Goal: Task Accomplishment & Management: Use online tool/utility

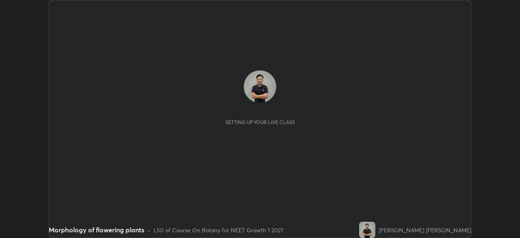
scroll to position [238, 520]
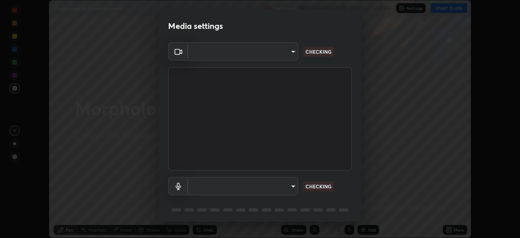
type input "81d67754d0be21893deea5dca0366767d6c8bb0d6168621a7b55846f4f3c8ac0"
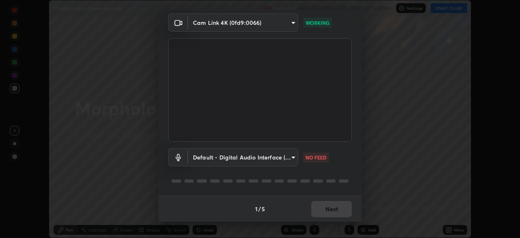
click at [288, 154] on body "Erase all Morphology of flowering plants Recording WAS SCHEDULED TO START AT 9:…" at bounding box center [260, 119] width 520 height 238
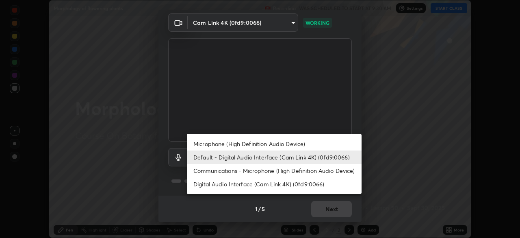
click at [283, 143] on li "Microphone (High Definition Audio Device)" at bounding box center [274, 143] width 175 height 13
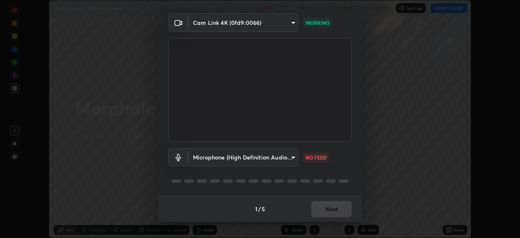
click at [286, 157] on body "Erase all Morphology of flowering plants Recording WAS SCHEDULED TO START AT 9:…" at bounding box center [260, 119] width 520 height 238
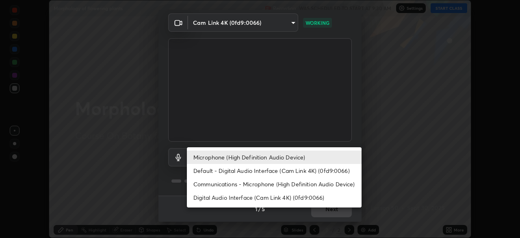
click at [285, 170] on li "Default - Digital Audio Interface (Cam Link 4K) (0fd9:0066)" at bounding box center [274, 170] width 175 height 13
type input "default"
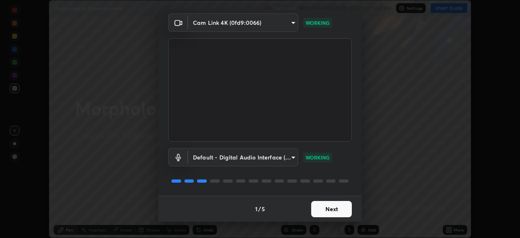
click at [317, 207] on button "Next" at bounding box center [331, 209] width 41 height 16
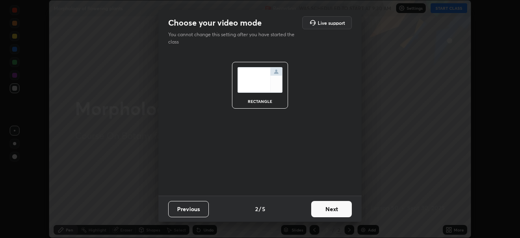
click at [325, 212] on button "Next" at bounding box center [331, 209] width 41 height 16
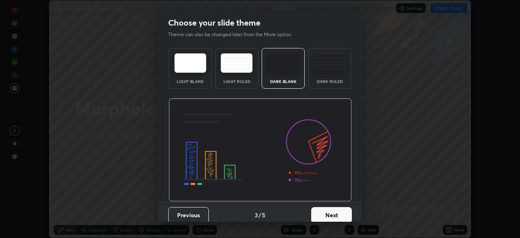
click at [323, 70] on img at bounding box center [329, 62] width 32 height 19
click at [328, 213] on button "Next" at bounding box center [331, 215] width 41 height 16
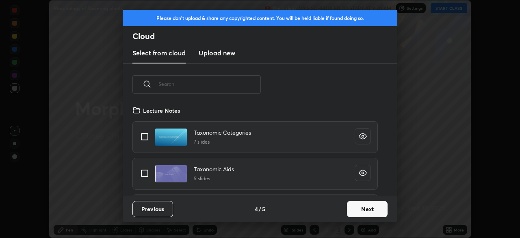
scroll to position [90, 261]
click at [361, 209] on button "Next" at bounding box center [367, 209] width 41 height 16
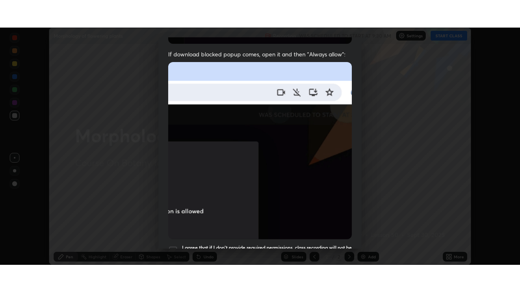
scroll to position [195, 0]
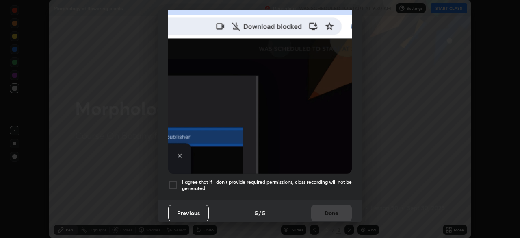
click at [173, 182] on div at bounding box center [173, 185] width 10 height 10
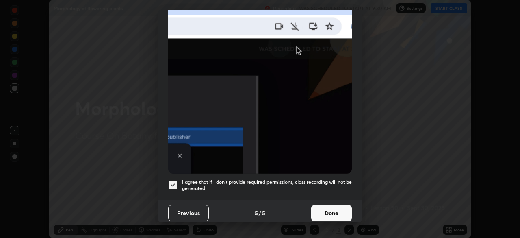
click at [324, 212] on button "Done" at bounding box center [331, 213] width 41 height 16
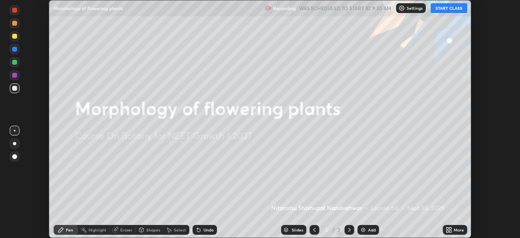
click at [450, 8] on button "START CLASS" at bounding box center [448, 8] width 37 height 10
click at [449, 229] on icon at bounding box center [448, 229] width 6 height 6
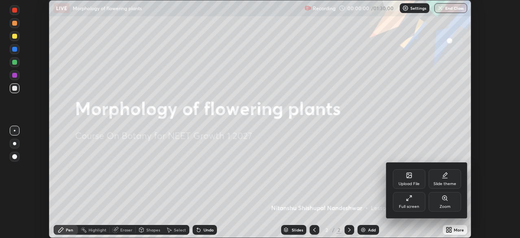
click at [413, 205] on div "Full screen" at bounding box center [409, 206] width 20 height 4
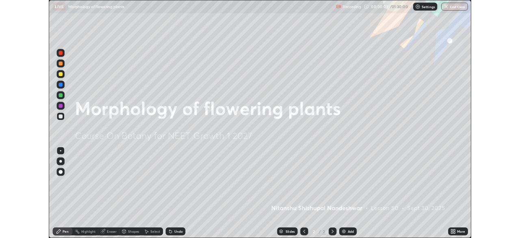
scroll to position [292, 520]
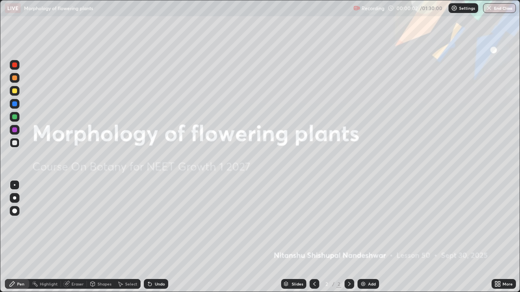
click at [362, 237] on img at bounding box center [363, 284] width 6 height 6
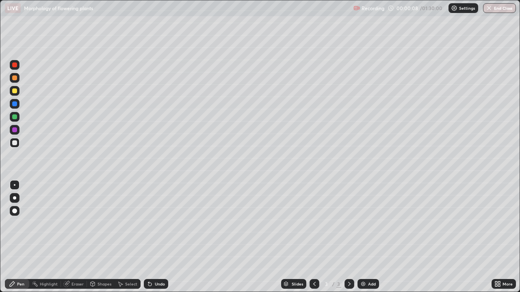
click at [15, 68] on div at bounding box center [15, 65] width 10 height 10
click at [17, 143] on div at bounding box center [14, 142] width 5 height 5
click at [15, 79] on div at bounding box center [14, 78] width 5 height 5
click at [15, 143] on div at bounding box center [14, 142] width 5 height 5
click at [15, 130] on div at bounding box center [14, 130] width 5 height 5
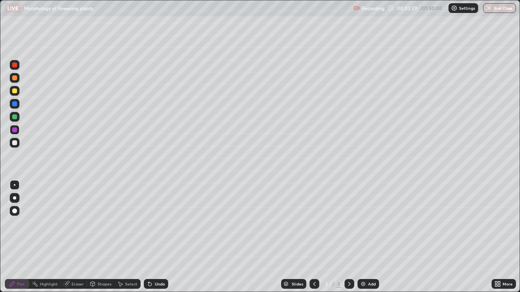
click at [13, 80] on div at bounding box center [14, 78] width 5 height 5
click at [16, 119] on div at bounding box center [14, 117] width 5 height 5
click at [16, 80] on div at bounding box center [14, 78] width 5 height 5
click at [13, 66] on div at bounding box center [14, 65] width 5 height 5
click at [16, 145] on div at bounding box center [14, 142] width 5 height 5
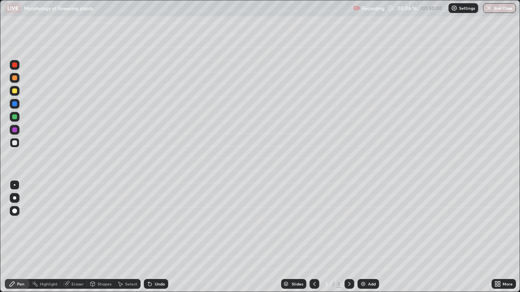
click at [15, 131] on div at bounding box center [14, 130] width 5 height 5
click at [16, 79] on div at bounding box center [14, 78] width 5 height 5
click at [13, 80] on div at bounding box center [14, 78] width 5 height 5
click at [15, 119] on div at bounding box center [14, 117] width 5 height 5
click at [15, 79] on div at bounding box center [14, 78] width 5 height 5
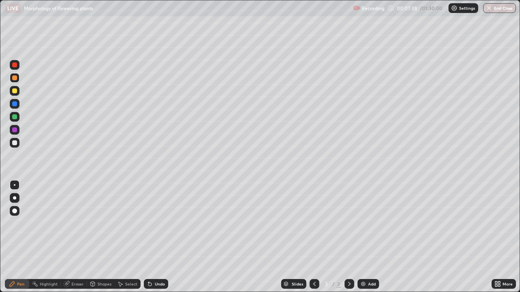
click at [14, 120] on div at bounding box center [15, 117] width 10 height 10
click at [15, 78] on div at bounding box center [14, 78] width 5 height 5
click at [16, 67] on div at bounding box center [15, 65] width 10 height 10
click at [15, 143] on div at bounding box center [14, 142] width 5 height 5
click at [15, 81] on div at bounding box center [15, 78] width 10 height 10
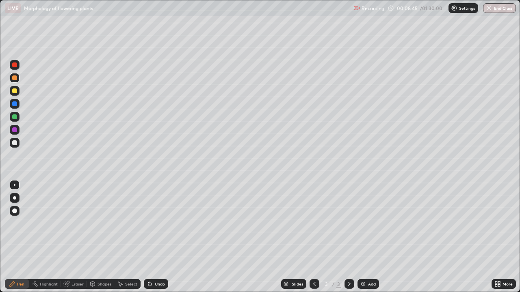
click at [11, 146] on div at bounding box center [15, 143] width 10 height 10
click at [96, 237] on div "Shapes" at bounding box center [101, 284] width 28 height 10
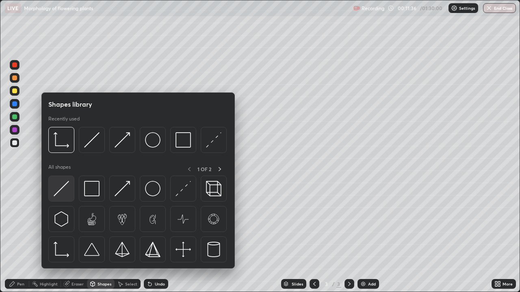
click at [67, 191] on img at bounding box center [61, 188] width 15 height 15
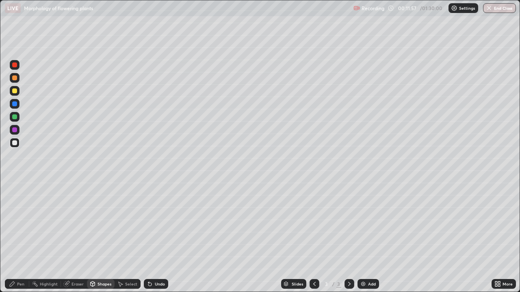
click at [22, 237] on div "Pen" at bounding box center [20, 284] width 7 height 4
click at [14, 130] on div at bounding box center [14, 130] width 5 height 5
click at [15, 82] on div at bounding box center [15, 78] width 10 height 10
click at [93, 237] on icon at bounding box center [93, 284] width 4 height 5
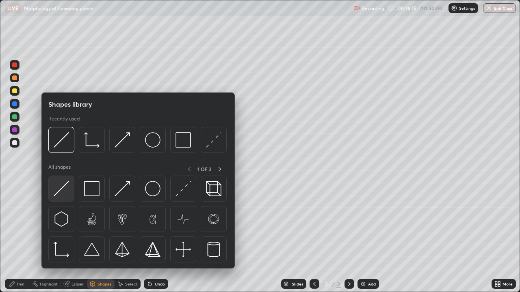
click at [66, 191] on img at bounding box center [61, 188] width 15 height 15
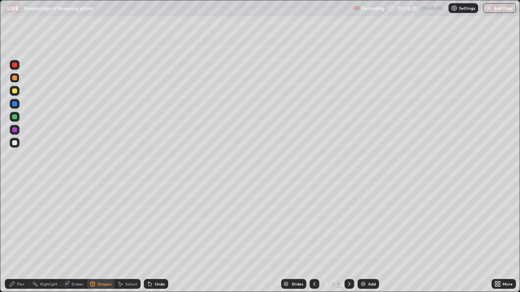
click at [14, 117] on div at bounding box center [14, 117] width 5 height 5
click at [16, 237] on div "Pen" at bounding box center [17, 284] width 24 height 10
click at [15, 80] on div at bounding box center [14, 78] width 5 height 5
click at [15, 119] on div at bounding box center [14, 117] width 5 height 5
click at [14, 145] on div at bounding box center [14, 142] width 5 height 5
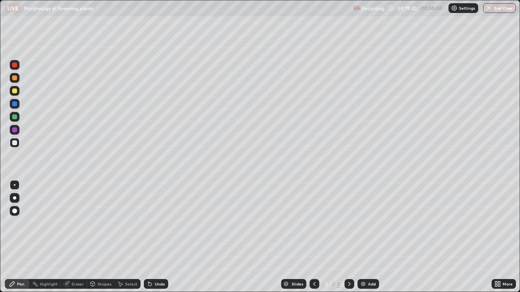
click at [96, 237] on div "Shapes" at bounding box center [101, 284] width 28 height 10
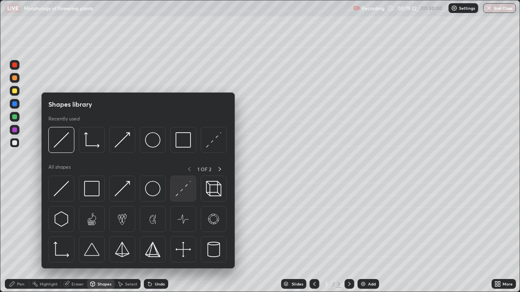
click at [179, 197] on div at bounding box center [183, 189] width 26 height 26
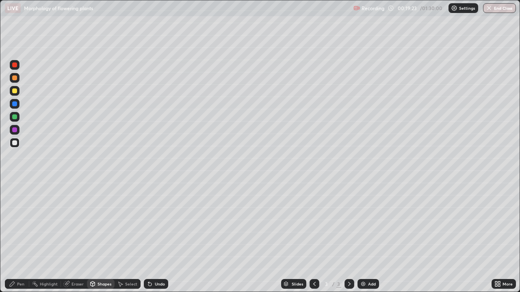
click at [16, 65] on div at bounding box center [14, 65] width 5 height 5
click at [16, 237] on div "Pen" at bounding box center [17, 284] width 24 height 10
click at [16, 145] on div at bounding box center [15, 143] width 10 height 10
click at [14, 130] on div at bounding box center [14, 130] width 5 height 5
click at [16, 105] on div at bounding box center [14, 104] width 5 height 5
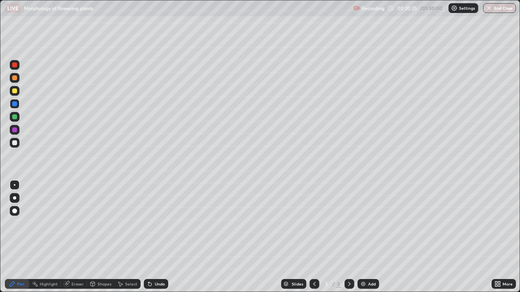
click at [15, 120] on div at bounding box center [15, 117] width 10 height 10
click at [14, 79] on div at bounding box center [14, 78] width 5 height 5
click at [102, 237] on div "Shapes" at bounding box center [104, 284] width 14 height 4
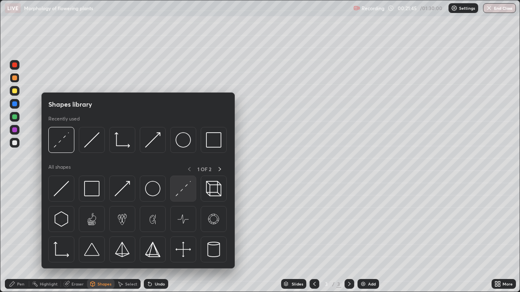
click at [185, 188] on img at bounding box center [182, 188] width 15 height 15
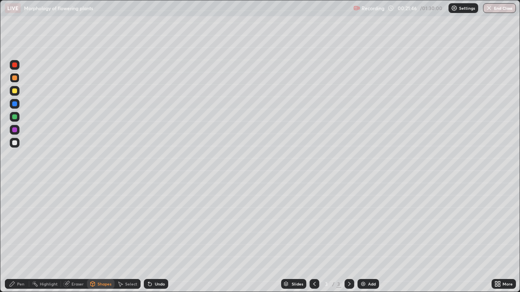
click at [14, 68] on div at bounding box center [15, 65] width 10 height 10
click at [15, 143] on div at bounding box center [14, 142] width 5 height 5
click at [160, 237] on div "Undo" at bounding box center [160, 284] width 10 height 4
click at [18, 237] on div "Pen" at bounding box center [17, 284] width 24 height 10
click at [161, 237] on div "Undo" at bounding box center [160, 284] width 10 height 4
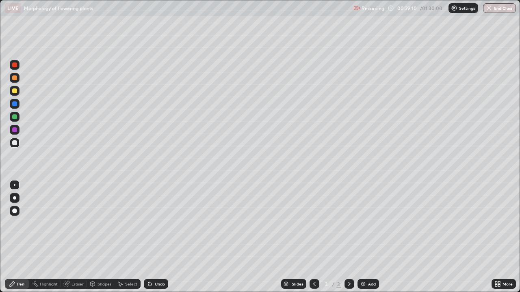
click at [361, 237] on img at bounding box center [363, 284] width 6 height 6
click at [14, 80] on div at bounding box center [14, 78] width 5 height 5
click at [16, 144] on div at bounding box center [14, 142] width 5 height 5
click at [15, 93] on div at bounding box center [14, 91] width 5 height 5
click at [14, 144] on div at bounding box center [14, 142] width 5 height 5
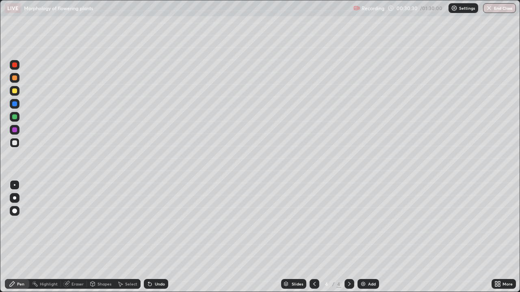
click at [15, 117] on div at bounding box center [14, 117] width 5 height 5
click at [15, 78] on div at bounding box center [14, 78] width 5 height 5
click at [15, 117] on div at bounding box center [14, 117] width 5 height 5
click at [15, 143] on div at bounding box center [14, 142] width 5 height 5
click at [15, 91] on div at bounding box center [14, 91] width 5 height 5
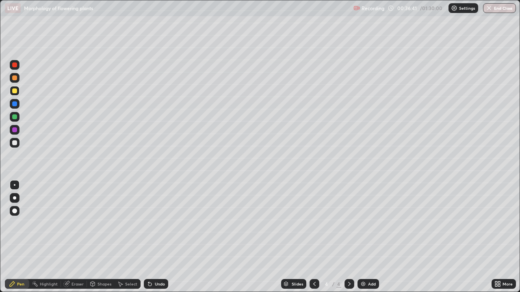
click at [15, 119] on div at bounding box center [14, 117] width 5 height 5
click at [15, 143] on div at bounding box center [14, 142] width 5 height 5
click at [15, 91] on div at bounding box center [14, 91] width 5 height 5
click at [14, 118] on div at bounding box center [14, 117] width 5 height 5
click at [166, 237] on div "Undo" at bounding box center [156, 284] width 24 height 10
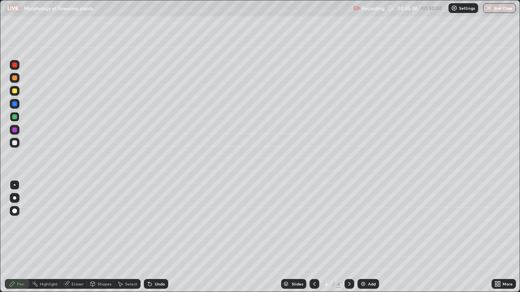
click at [14, 146] on div at bounding box center [15, 143] width 10 height 10
click at [503, 237] on div "More" at bounding box center [507, 284] width 10 height 4
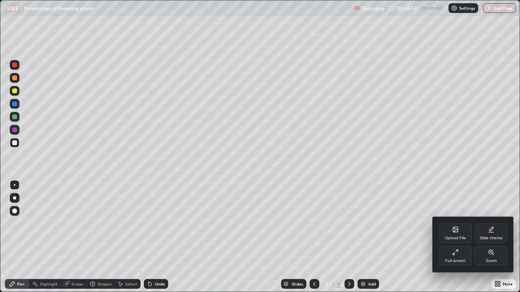
click at [497, 237] on div "Zoom" at bounding box center [491, 255] width 32 height 19
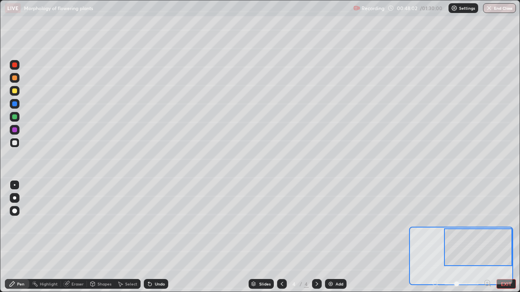
click at [501, 237] on button "EXIT" at bounding box center [505, 284] width 19 height 10
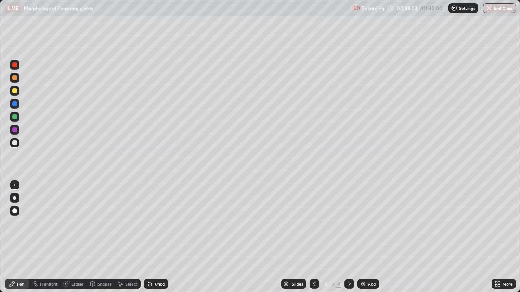
click at [499, 237] on icon at bounding box center [499, 286] width 2 height 2
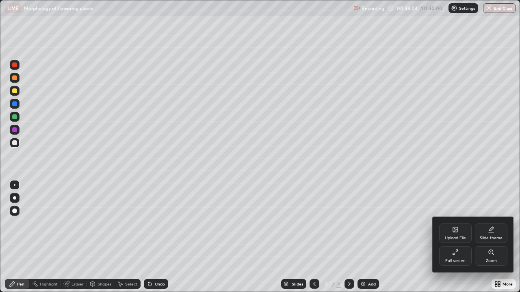
click at [457, 237] on div "Full screen" at bounding box center [455, 261] width 20 height 4
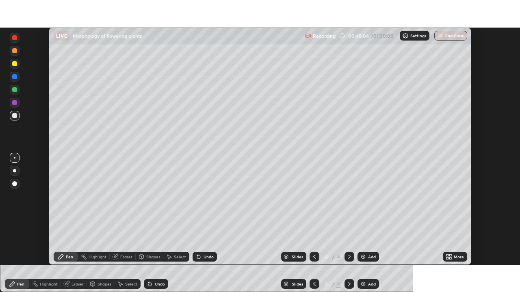
scroll to position [40368, 40086]
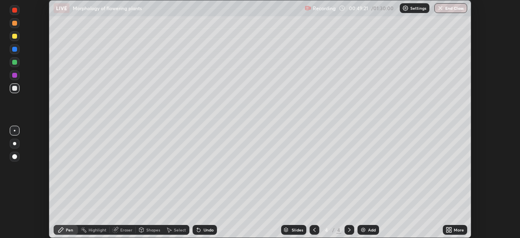
click at [15, 38] on div at bounding box center [14, 36] width 5 height 5
click at [453, 232] on div "More" at bounding box center [455, 230] width 24 height 10
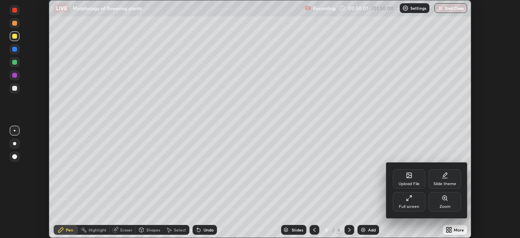
click at [442, 205] on div "Zoom" at bounding box center [444, 206] width 11 height 4
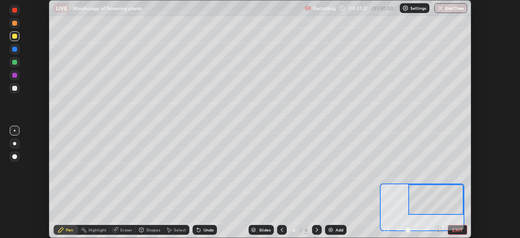
click at [454, 230] on button "EXIT" at bounding box center [456, 230] width 19 height 10
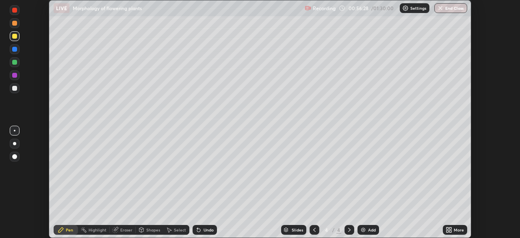
click at [364, 230] on img at bounding box center [363, 229] width 6 height 6
click at [16, 24] on div at bounding box center [14, 23] width 5 height 5
click at [447, 231] on icon at bounding box center [447, 231] width 2 height 2
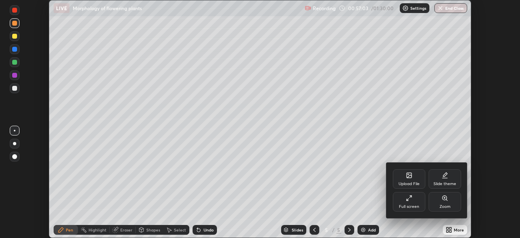
click at [407, 201] on div "Full screen" at bounding box center [409, 201] width 32 height 19
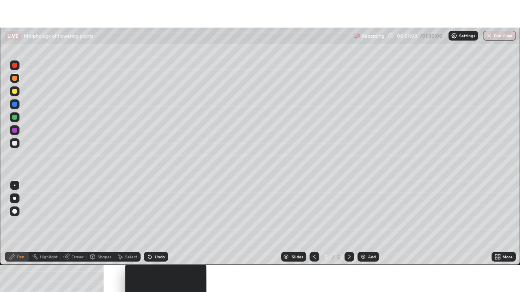
scroll to position [292, 520]
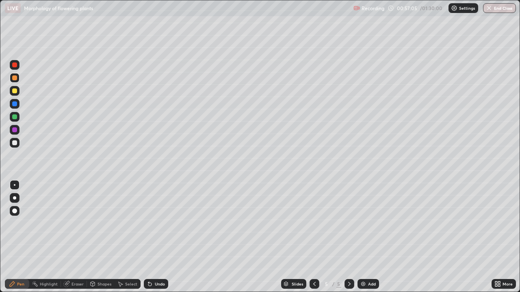
click at [15, 143] on div at bounding box center [14, 142] width 5 height 5
click at [156, 237] on div "Undo" at bounding box center [156, 284] width 24 height 10
click at [11, 119] on div at bounding box center [15, 117] width 10 height 10
click at [12, 143] on div at bounding box center [15, 143] width 10 height 10
click at [498, 237] on icon at bounding box center [499, 286] width 2 height 2
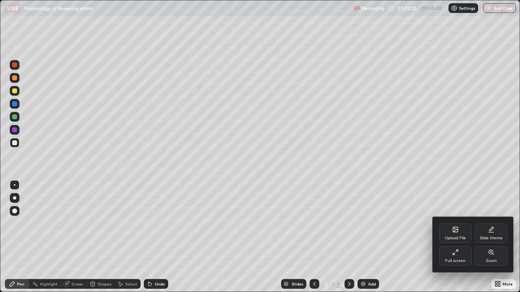
click at [487, 237] on div "Zoom" at bounding box center [491, 255] width 32 height 19
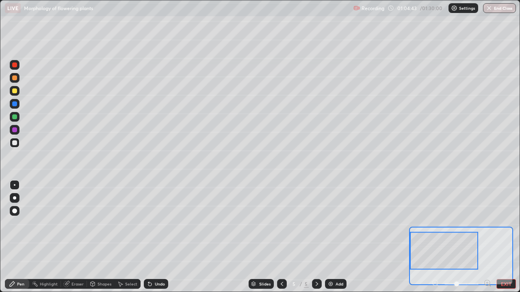
click at [504, 237] on button "EXIT" at bounding box center [505, 284] width 19 height 10
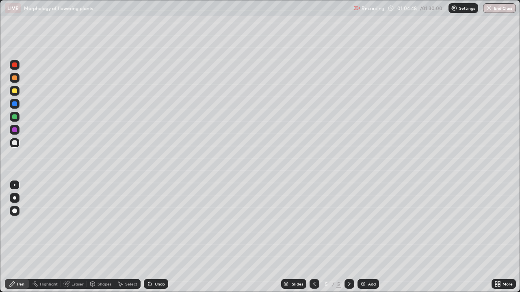
click at [363, 237] on div "Add" at bounding box center [368, 284] width 22 height 10
click at [313, 237] on icon at bounding box center [314, 284] width 6 height 6
click at [16, 130] on div at bounding box center [14, 130] width 5 height 5
click at [163, 237] on div "Undo" at bounding box center [156, 284] width 24 height 10
click at [349, 237] on icon at bounding box center [349, 284] width 6 height 6
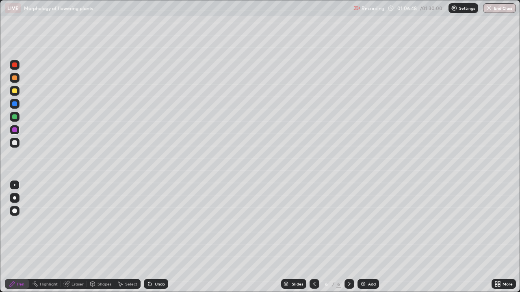
click at [314, 237] on div at bounding box center [314, 284] width 10 height 16
click at [496, 237] on icon at bounding box center [496, 286] width 2 height 2
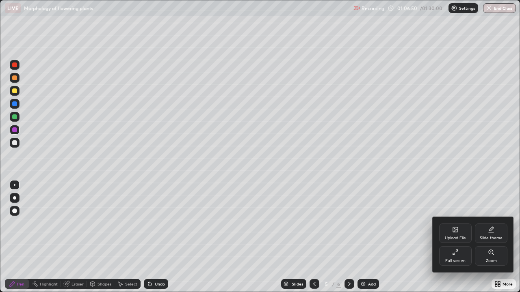
click at [497, 237] on div "Zoom" at bounding box center [491, 255] width 32 height 19
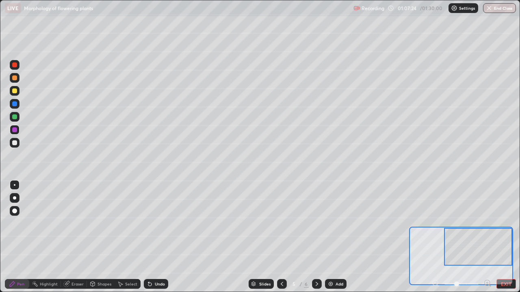
click at [509, 237] on button "EXIT" at bounding box center [505, 284] width 19 height 10
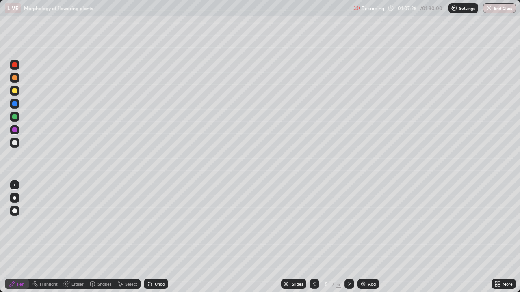
click at [348, 237] on icon at bounding box center [349, 284] width 6 height 6
click at [19, 116] on div at bounding box center [15, 117] width 10 height 10
click at [77, 237] on div "Eraser" at bounding box center [77, 284] width 12 height 4
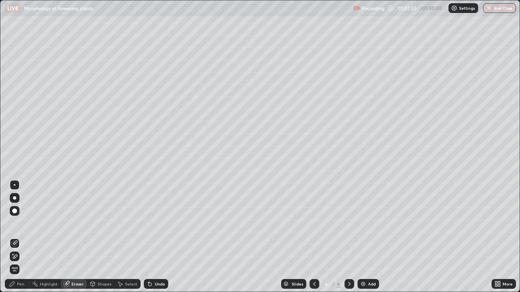
click at [23, 237] on div "Pen" at bounding box center [20, 284] width 7 height 4
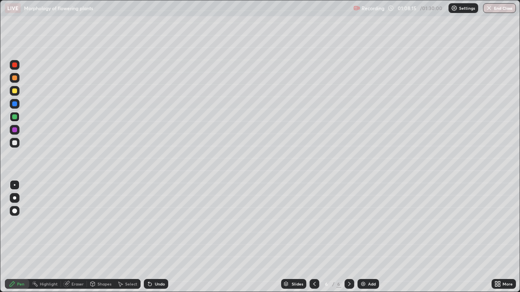
click at [74, 237] on div "Eraser" at bounding box center [77, 284] width 12 height 4
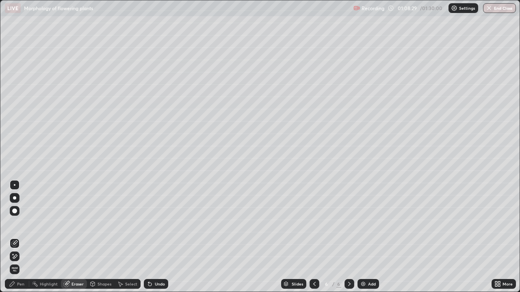
click at [22, 237] on div "Pen" at bounding box center [20, 284] width 7 height 4
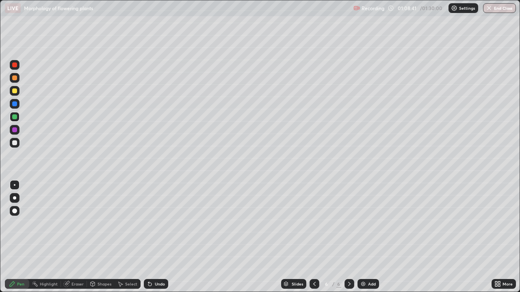
click at [19, 237] on div "Pen" at bounding box center [20, 284] width 7 height 4
click at [74, 237] on div "Eraser" at bounding box center [77, 284] width 12 height 4
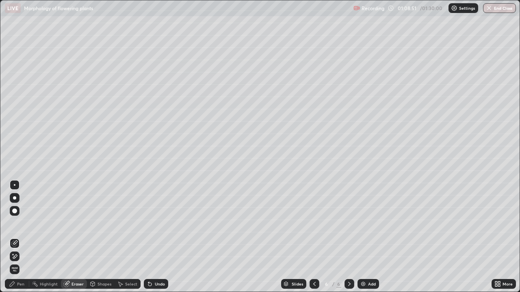
click at [22, 237] on div "Pen" at bounding box center [20, 284] width 7 height 4
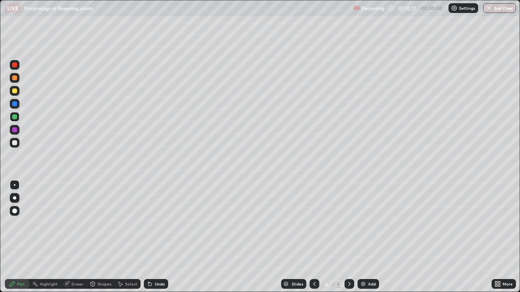
click at [78, 237] on div "Eraser" at bounding box center [77, 284] width 12 height 4
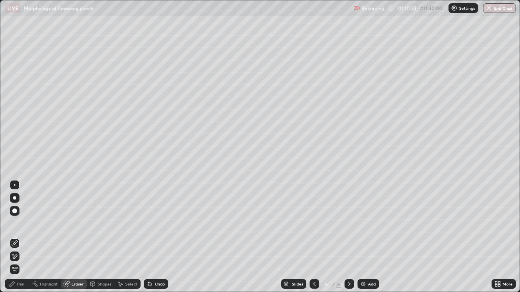
click at [22, 237] on div "Pen" at bounding box center [20, 284] width 7 height 4
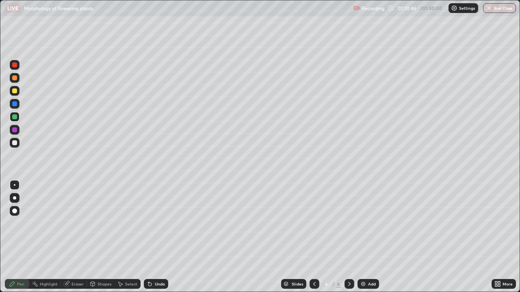
click at [12, 82] on div at bounding box center [15, 78] width 10 height 10
click at [93, 237] on icon at bounding box center [93, 285] width 0 height 3
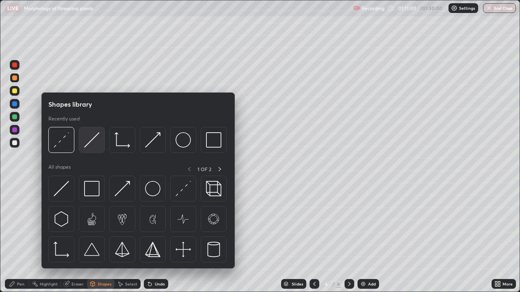
click at [89, 146] on img at bounding box center [91, 139] width 15 height 15
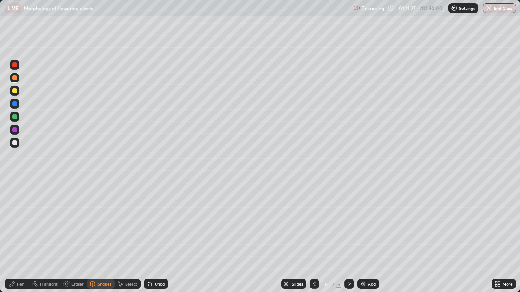
click at [13, 143] on div at bounding box center [14, 142] width 5 height 5
click at [14, 131] on div at bounding box center [14, 130] width 5 height 5
click at [20, 237] on div "Pen" at bounding box center [20, 284] width 7 height 4
click at [15, 143] on div at bounding box center [14, 142] width 5 height 5
click at [18, 143] on div at bounding box center [15, 143] width 10 height 10
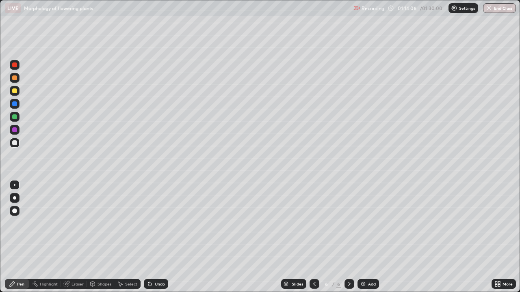
click at [11, 105] on div at bounding box center [15, 104] width 10 height 10
click at [16, 142] on div at bounding box center [14, 142] width 5 height 5
click at [16, 93] on div at bounding box center [14, 91] width 5 height 5
click at [14, 143] on div at bounding box center [14, 142] width 5 height 5
click at [19, 81] on div at bounding box center [15, 78] width 10 height 10
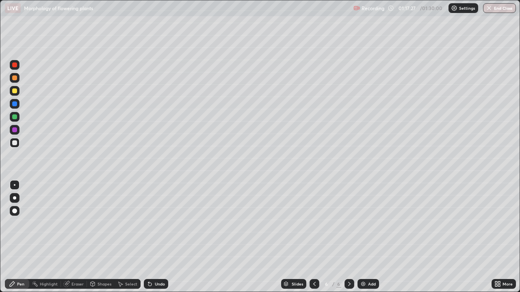
click at [16, 79] on div at bounding box center [14, 78] width 5 height 5
click at [15, 91] on div at bounding box center [14, 91] width 5 height 5
click at [16, 130] on div at bounding box center [14, 130] width 5 height 5
click at [15, 142] on div at bounding box center [14, 142] width 5 height 5
click at [14, 147] on div at bounding box center [15, 143] width 10 height 10
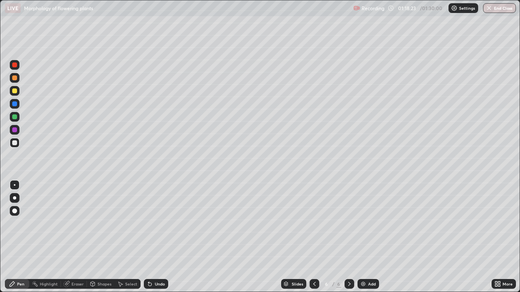
click at [11, 143] on div at bounding box center [15, 143] width 10 height 10
click at [13, 129] on div at bounding box center [14, 130] width 5 height 5
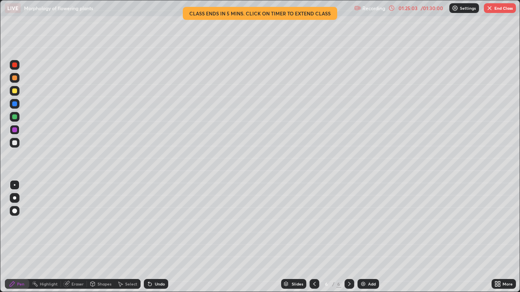
click at [16, 145] on div at bounding box center [14, 142] width 5 height 5
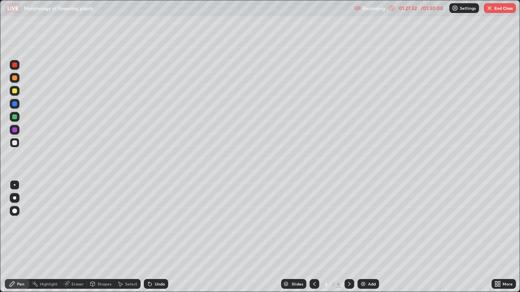
click at [162, 237] on div "Undo" at bounding box center [160, 284] width 10 height 4
click at [156, 237] on div "Undo" at bounding box center [160, 284] width 10 height 4
click at [12, 121] on div at bounding box center [15, 117] width 10 height 10
click at [15, 143] on div at bounding box center [14, 142] width 5 height 5
click at [80, 237] on div "Eraser" at bounding box center [74, 284] width 26 height 10
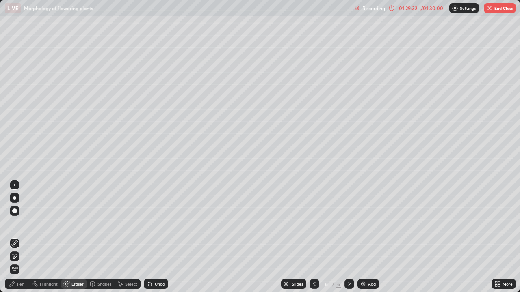
click at [19, 237] on div "Pen" at bounding box center [17, 284] width 24 height 10
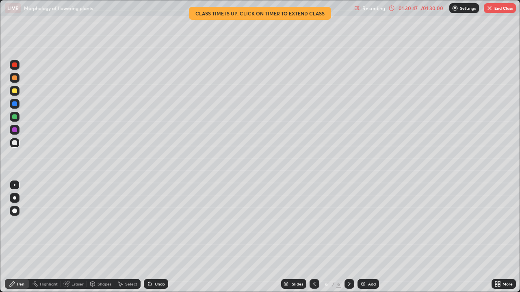
click at [361, 237] on img at bounding box center [363, 284] width 6 height 6
click at [500, 6] on button "End Class" at bounding box center [500, 8] width 32 height 10
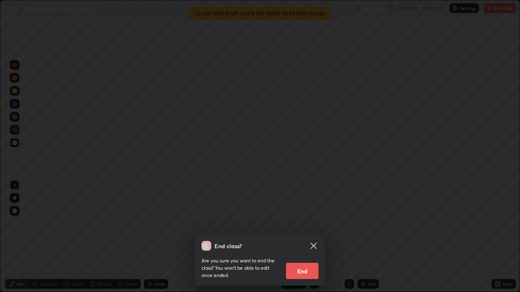
click at [310, 237] on button "End" at bounding box center [302, 271] width 32 height 16
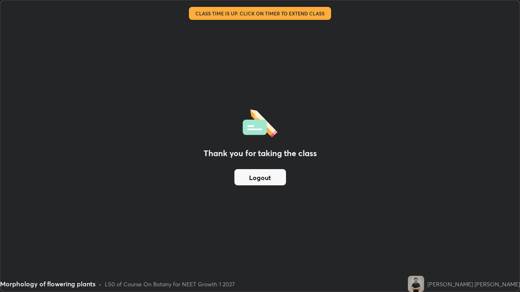
click at [274, 180] on button "Logout" at bounding box center [260, 177] width 52 height 16
